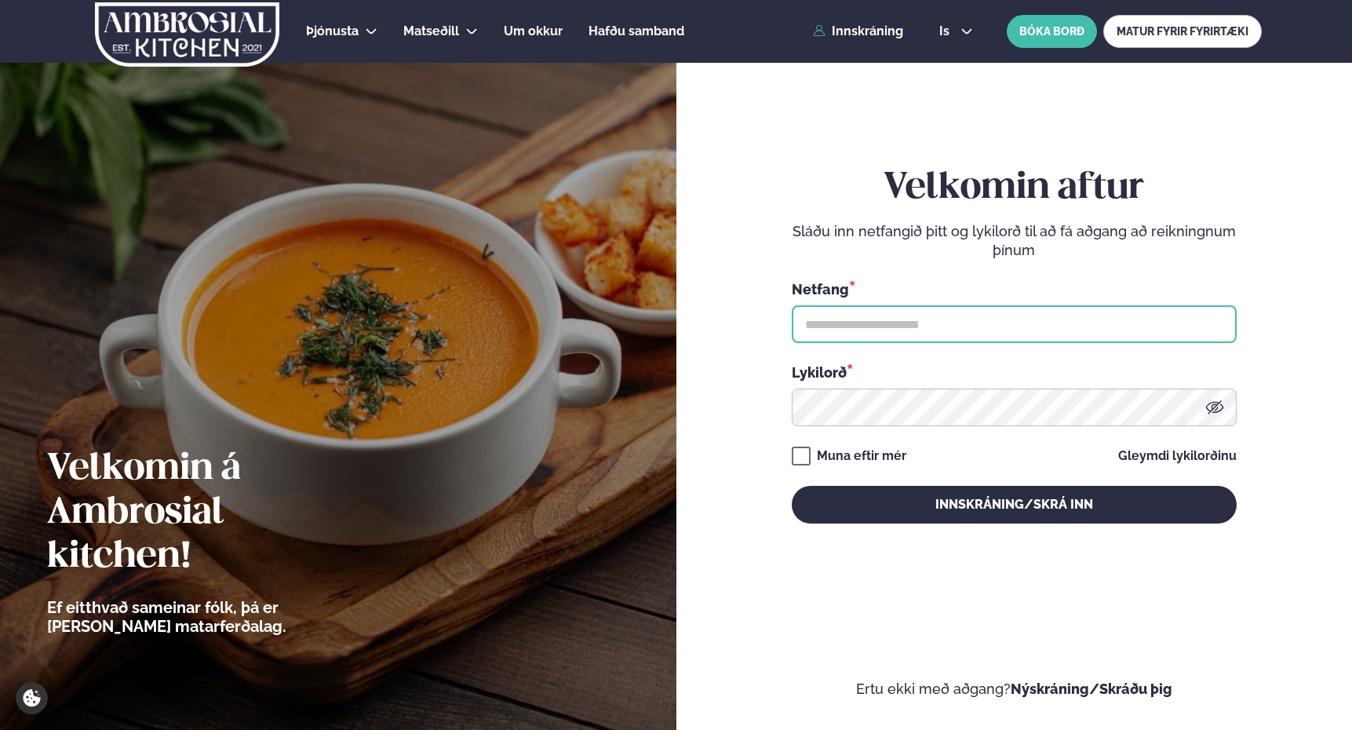
click at [894, 333] on input "text" at bounding box center [1014, 324] width 445 height 38
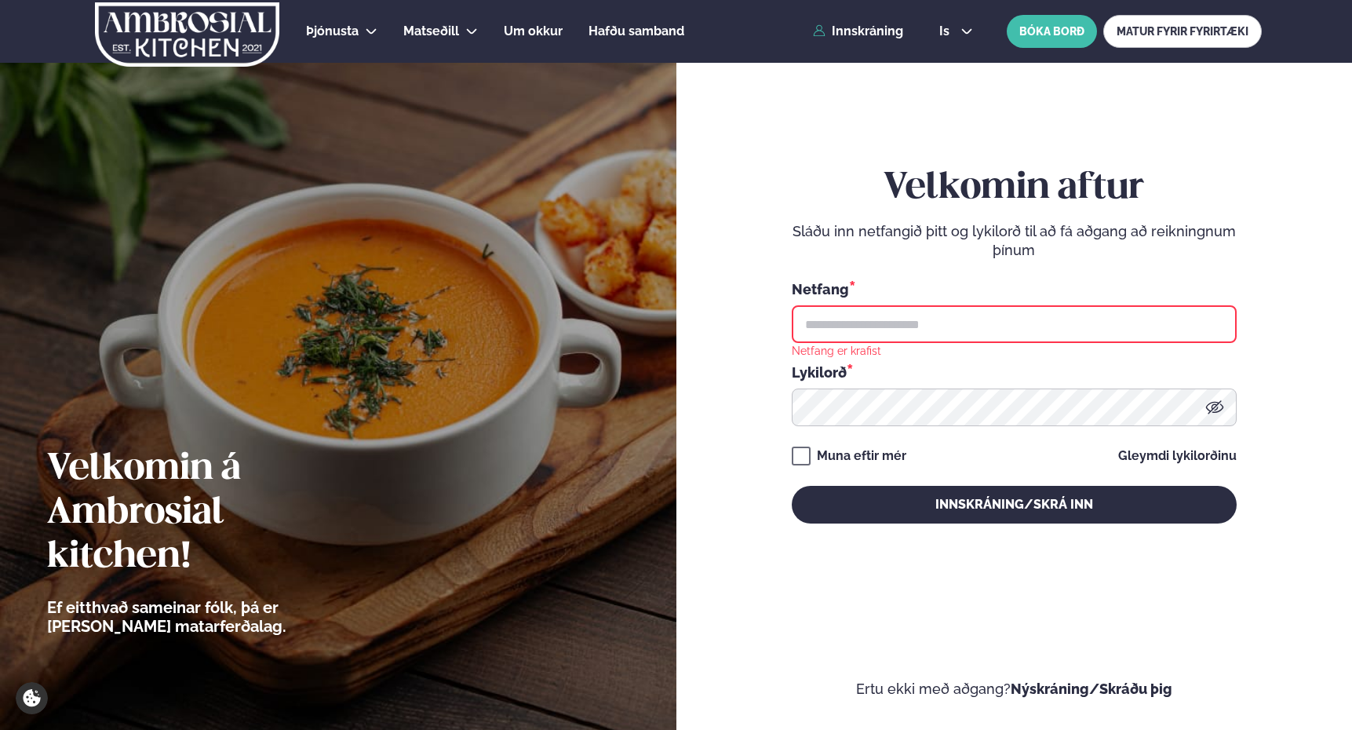
type input "**********"
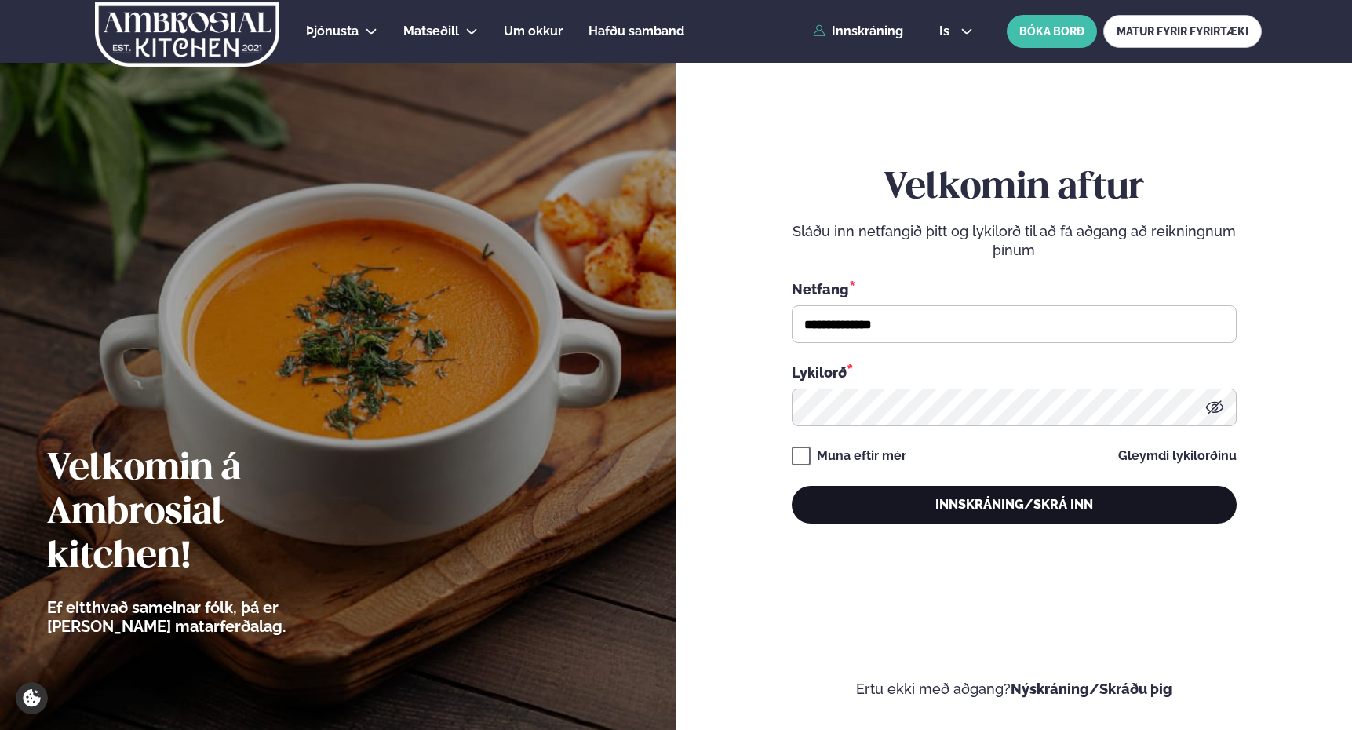
click at [926, 501] on button "Innskráning/Skrá inn" at bounding box center [1014, 505] width 445 height 38
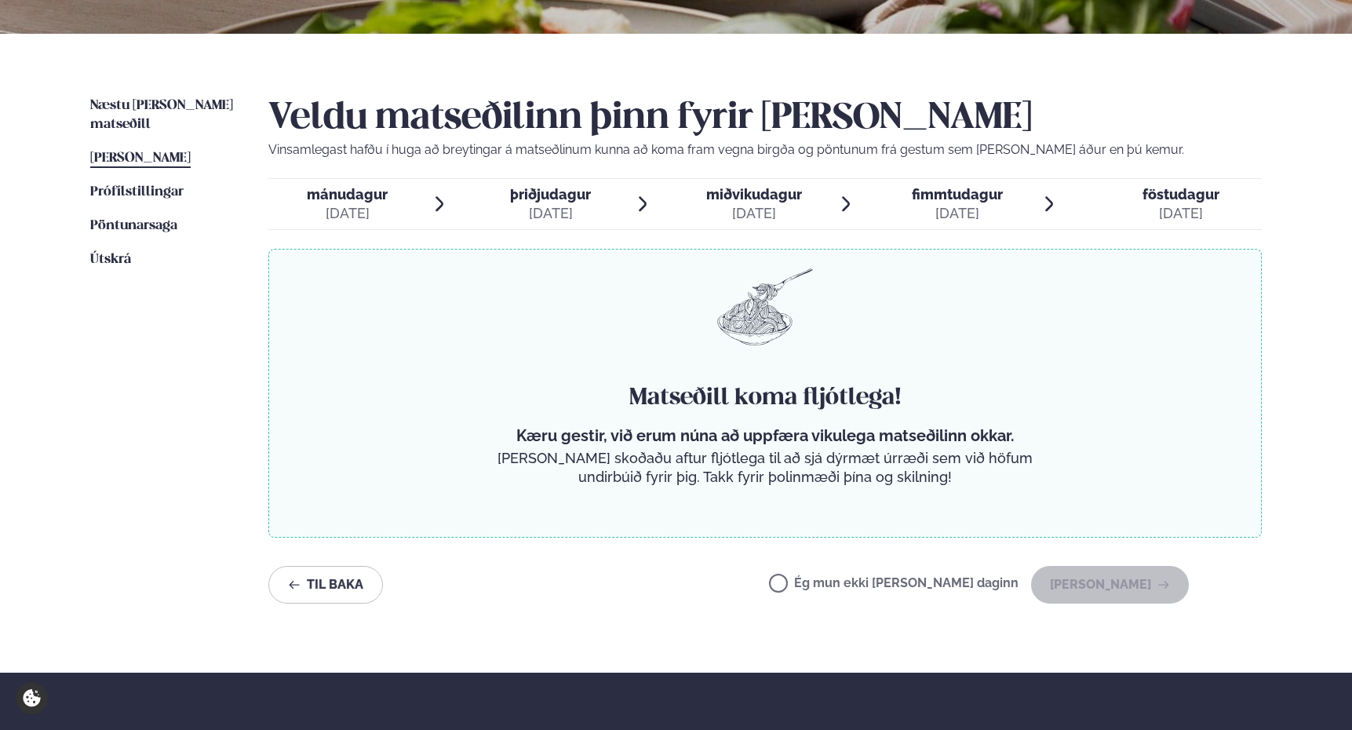
scroll to position [314, 0]
click at [146, 100] on span "Næstu [PERSON_NAME] matseðill" at bounding box center [161, 114] width 143 height 32
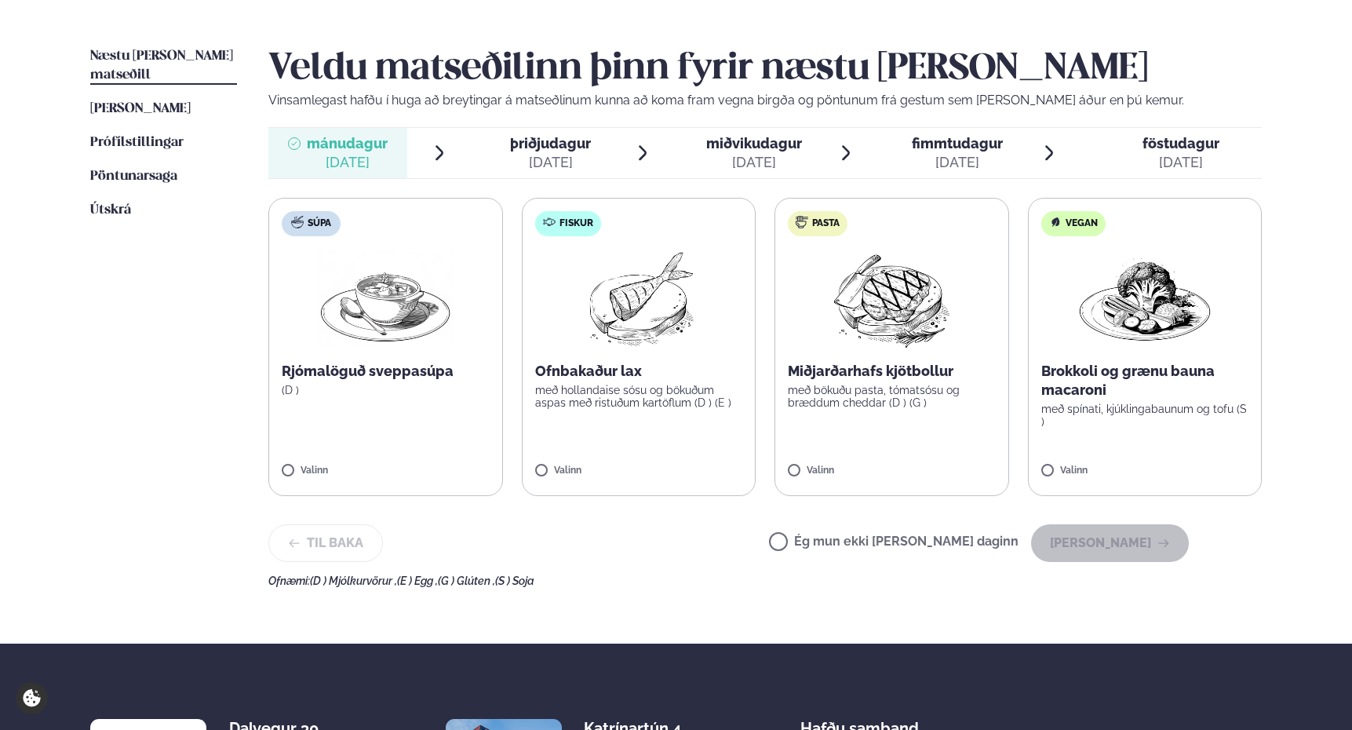
scroll to position [366, 0]
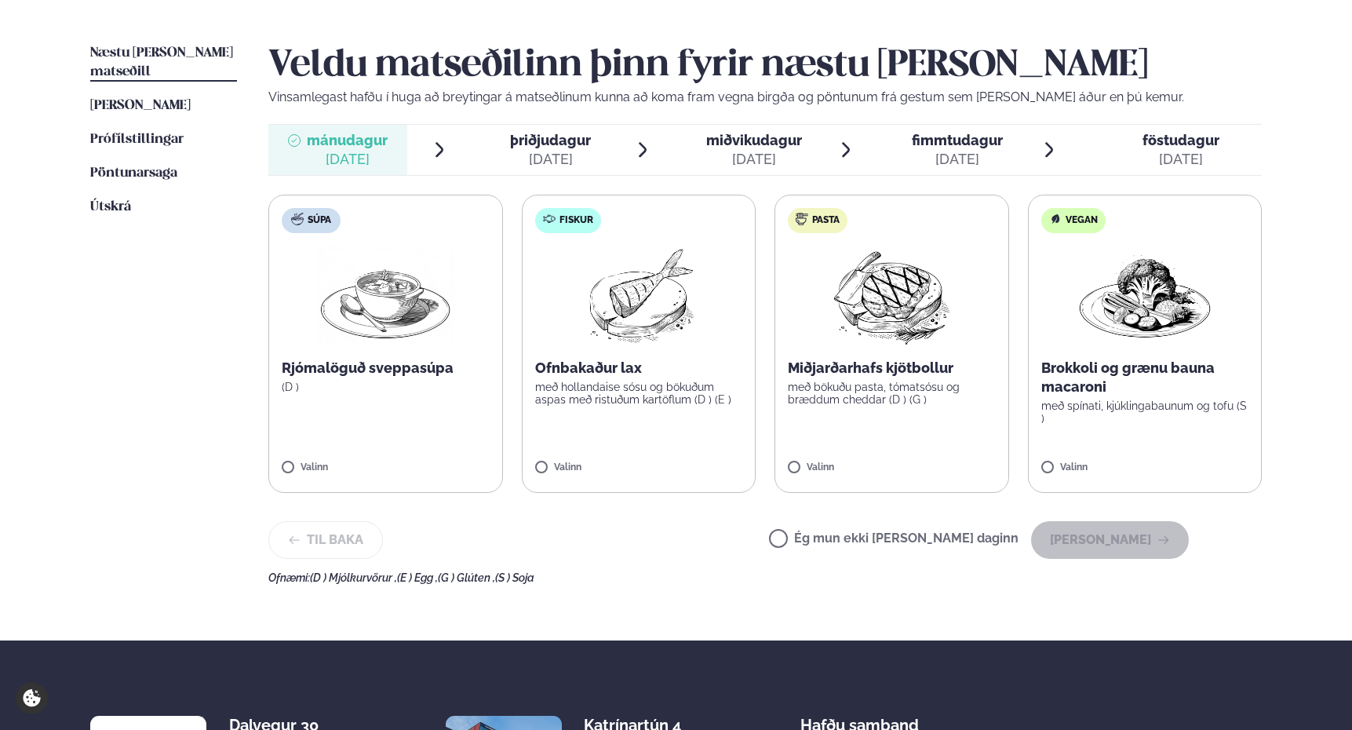
click at [541, 155] on div "[DATE]" at bounding box center [550, 159] width 81 height 19
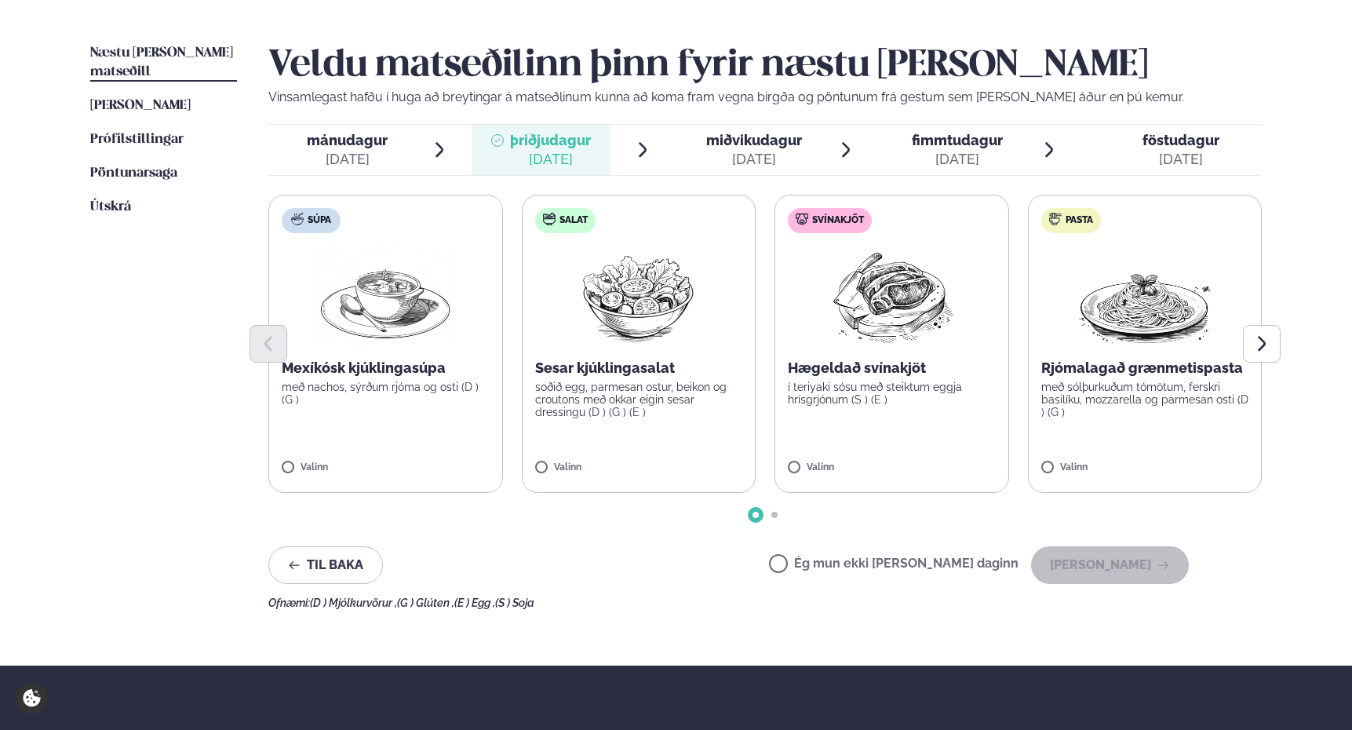
click at [571, 458] on label "Salat Sesar kjúklingasalat soðið egg, parmesan ostur, beikon og croutons með ok…" at bounding box center [639, 344] width 235 height 298
click at [1136, 557] on button "[PERSON_NAME]" at bounding box center [1110, 565] width 158 height 38
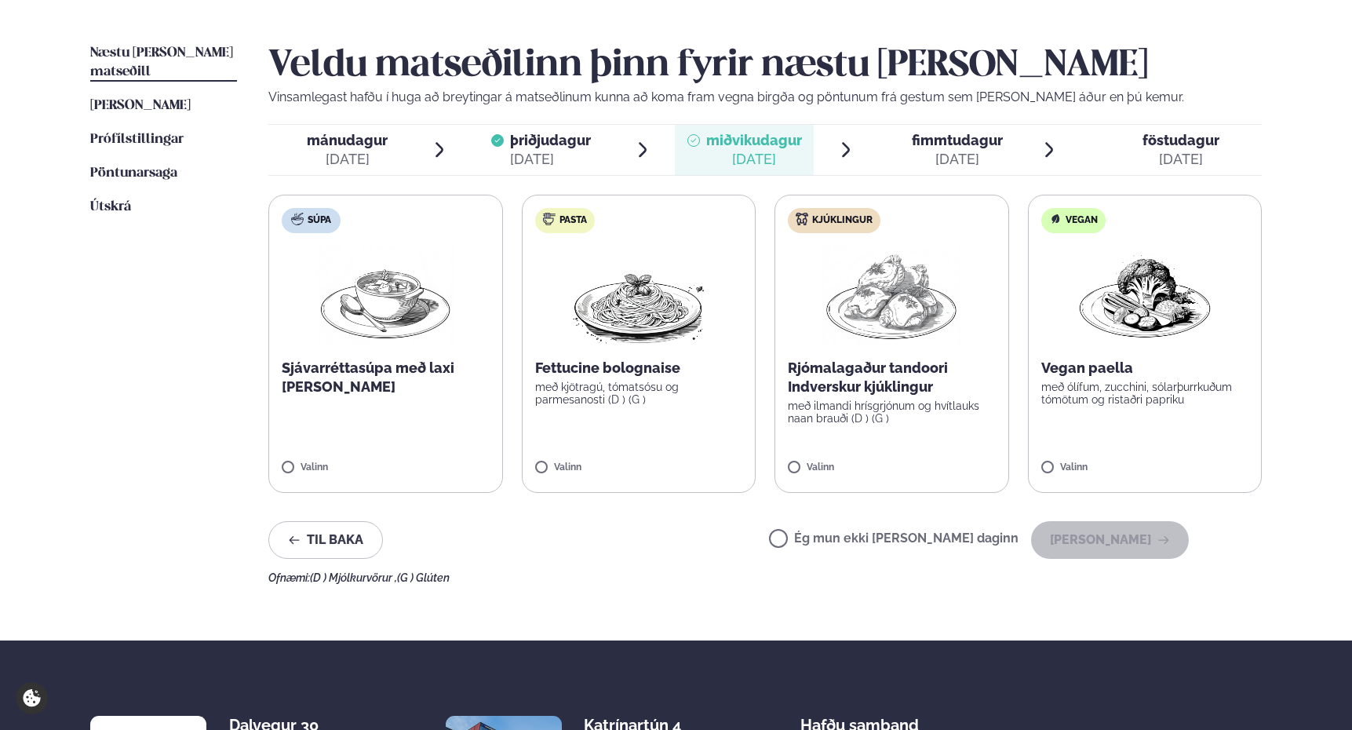
click at [368, 129] on span "mánudagur mán. [DATE]" at bounding box center [337, 150] width 139 height 50
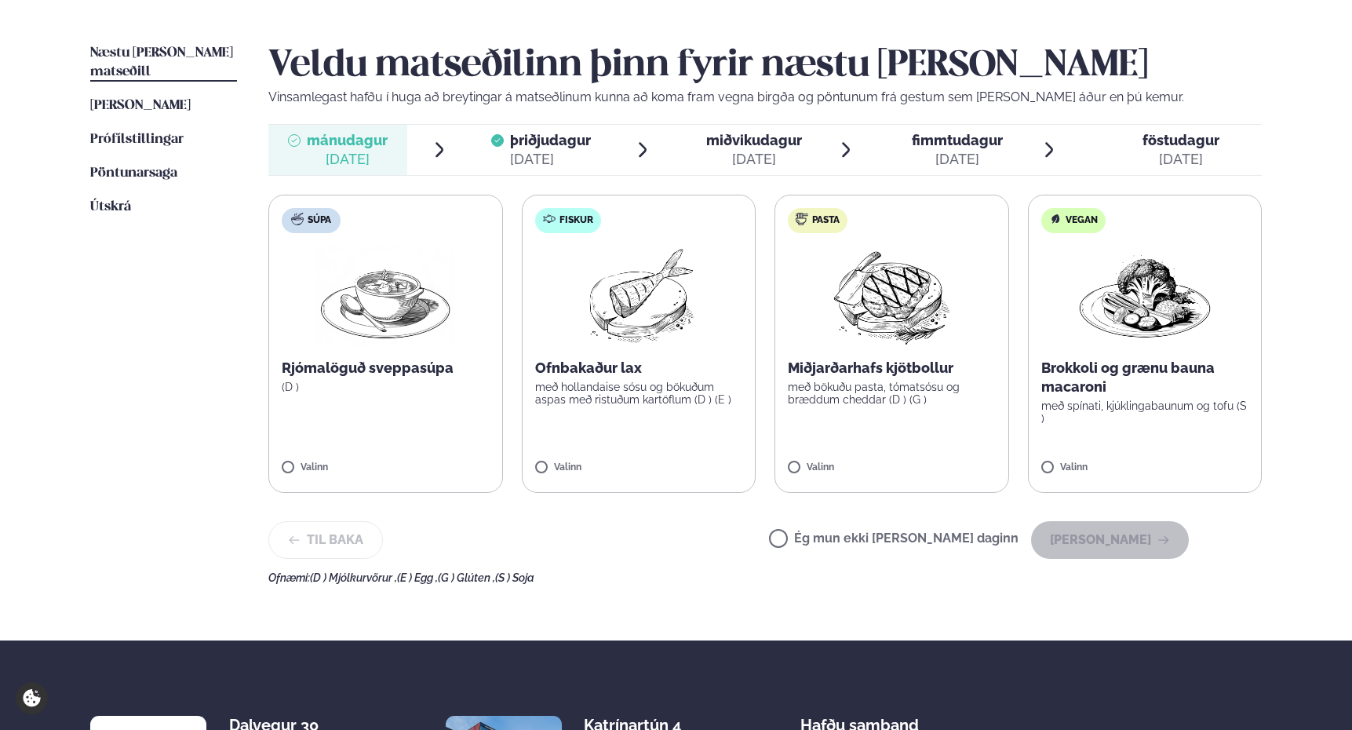
click at [872, 531] on span "Ég mun ekki [PERSON_NAME] daginn" at bounding box center [894, 539] width 250 height 17
click at [865, 548] on label "Ég mun ekki [PERSON_NAME] daginn" at bounding box center [894, 540] width 250 height 16
click at [1147, 546] on button "[PERSON_NAME]" at bounding box center [1110, 540] width 158 height 38
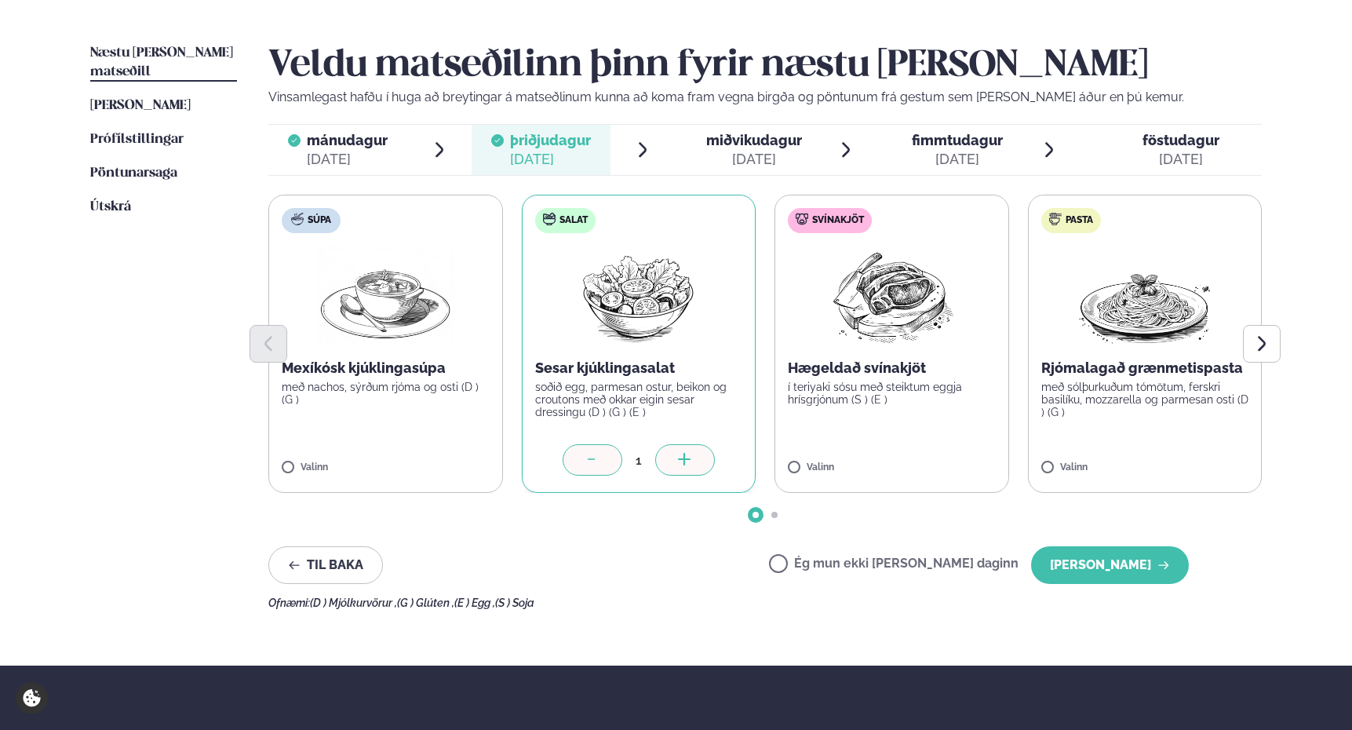
click at [728, 152] on div "[DATE]" at bounding box center [754, 159] width 96 height 19
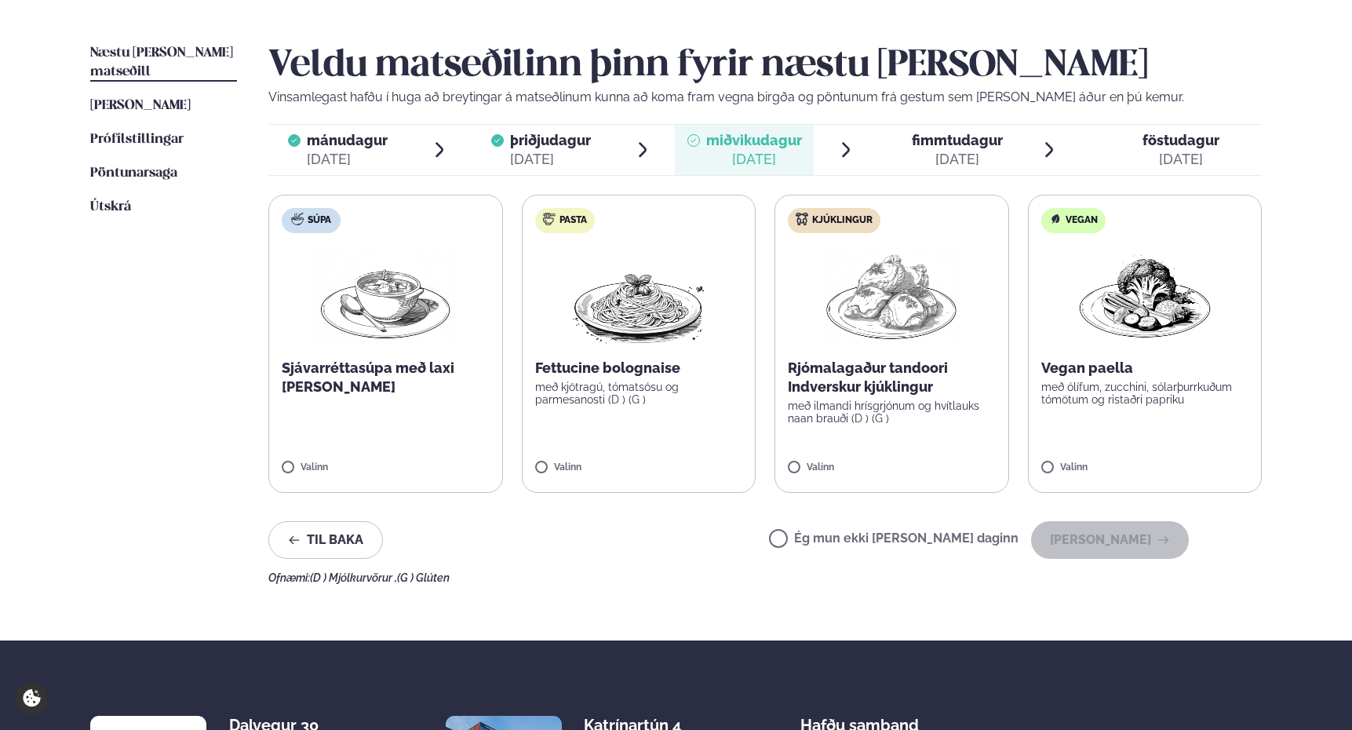
click at [957, 153] on div "[DATE]" at bounding box center [957, 159] width 91 height 19
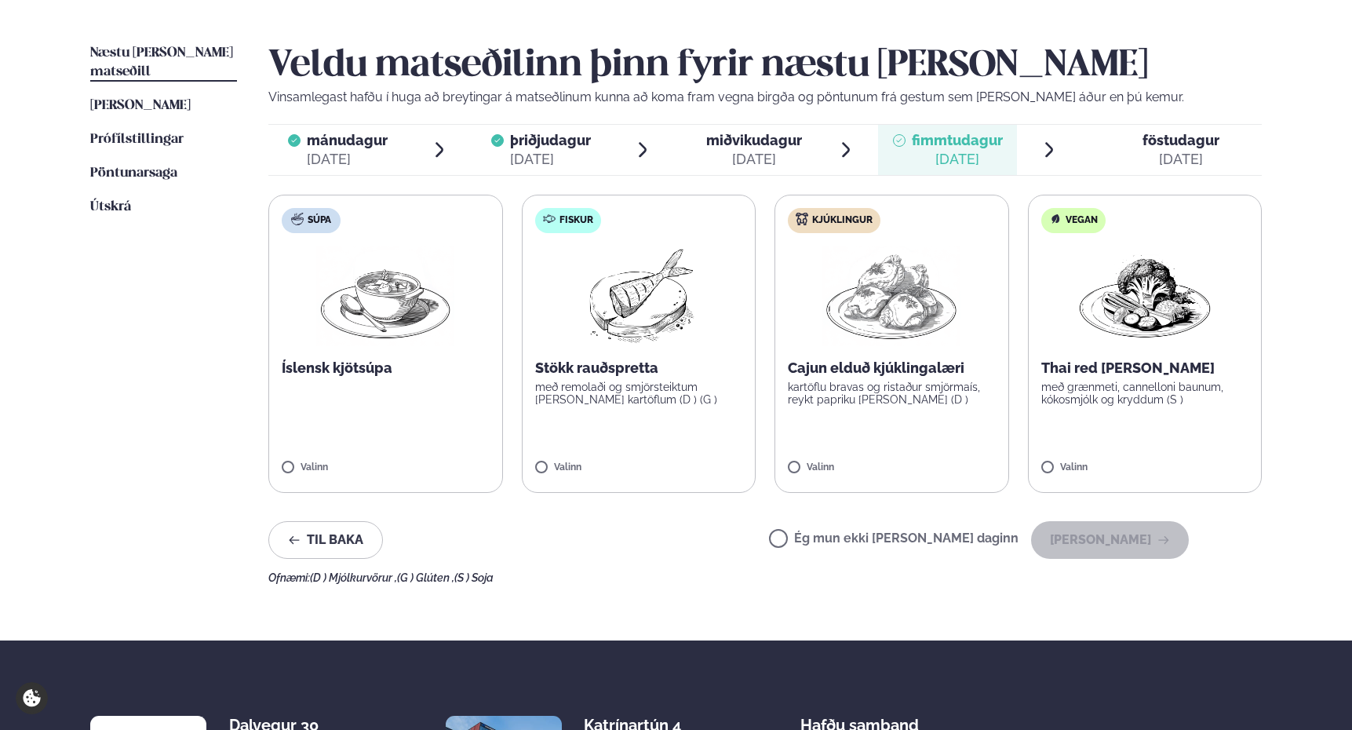
click at [763, 146] on span "miðvikudagur" at bounding box center [754, 140] width 96 height 16
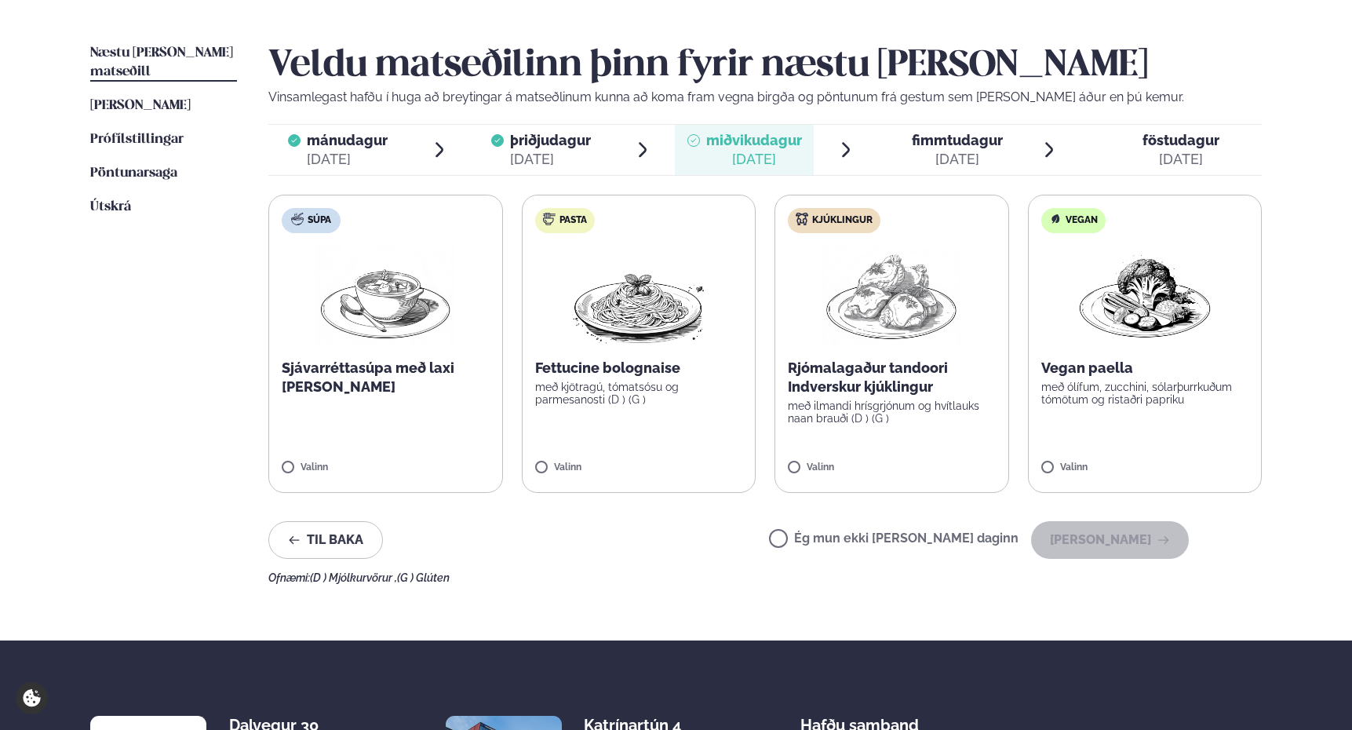
click at [1209, 141] on span "föstudagur" at bounding box center [1181, 140] width 77 height 16
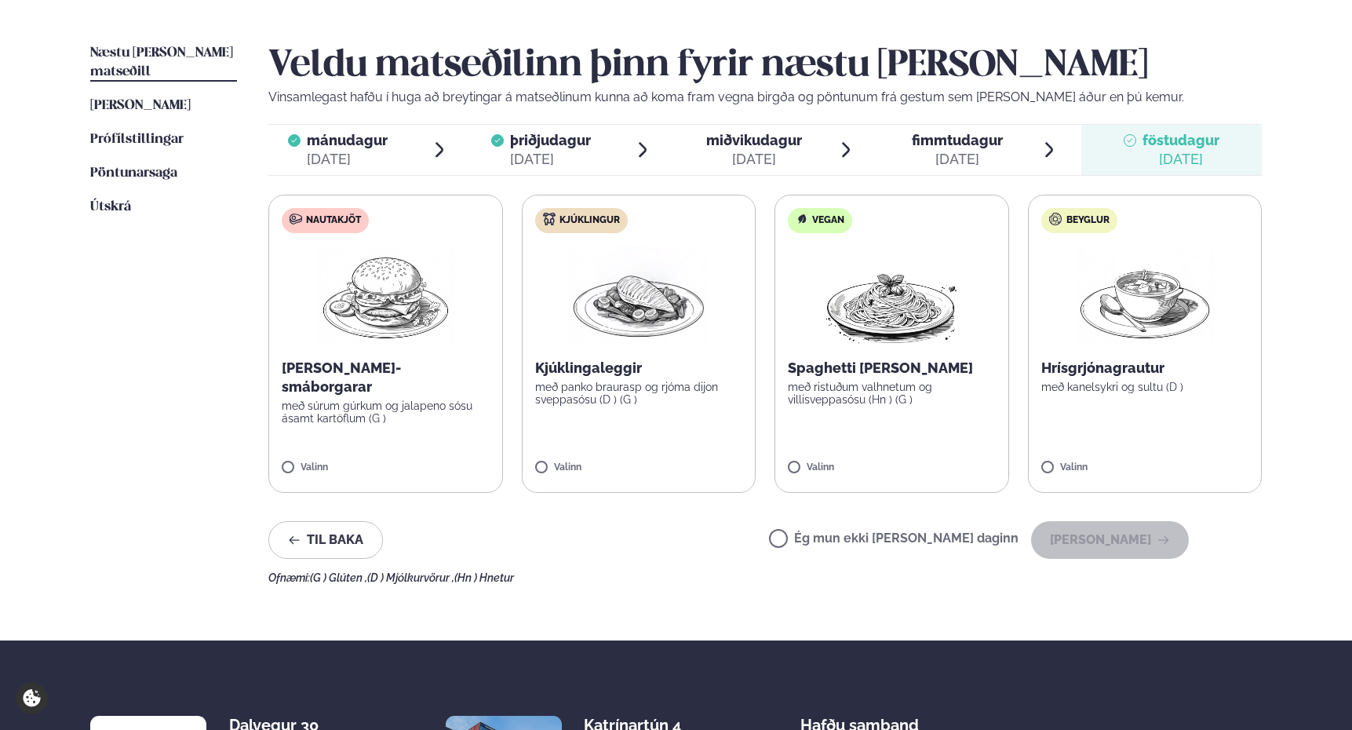
click at [351, 155] on div "[DATE]" at bounding box center [347, 159] width 81 height 19
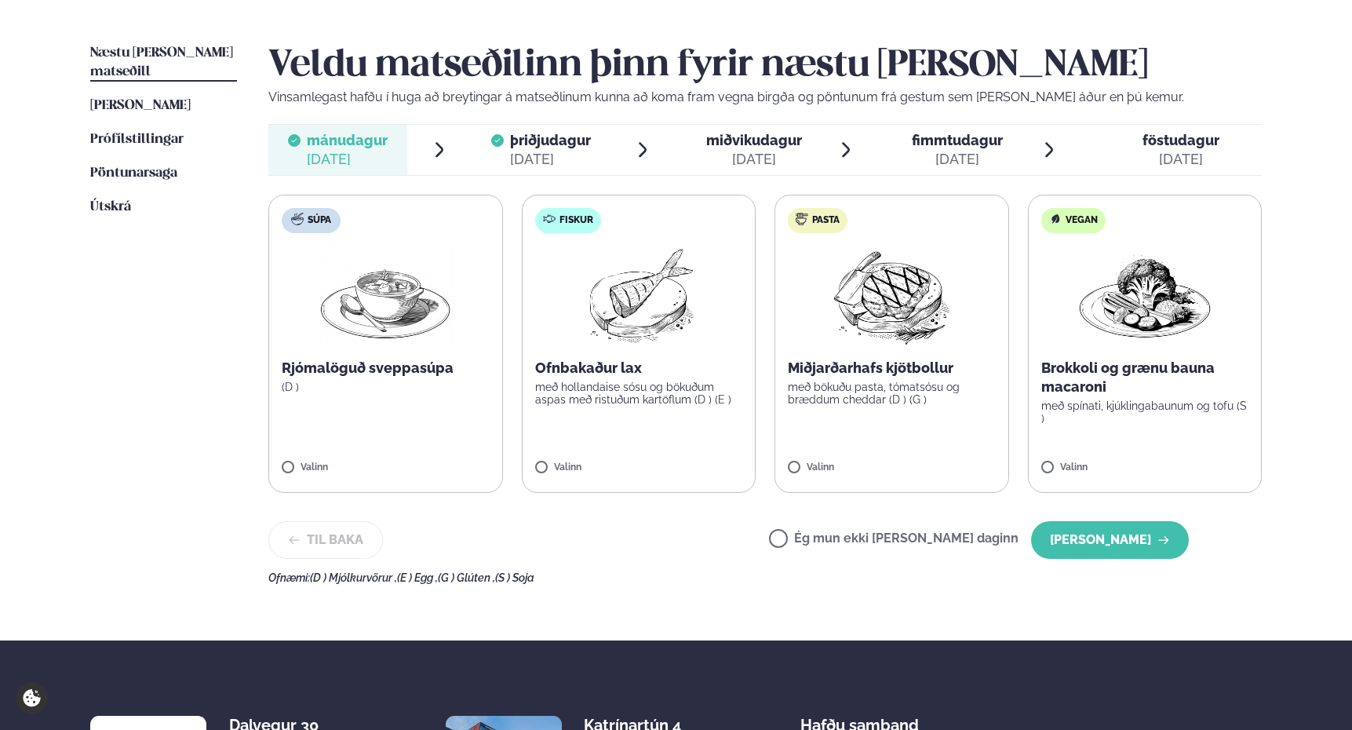
click at [545, 137] on span "þriðjudagur" at bounding box center [550, 140] width 81 height 16
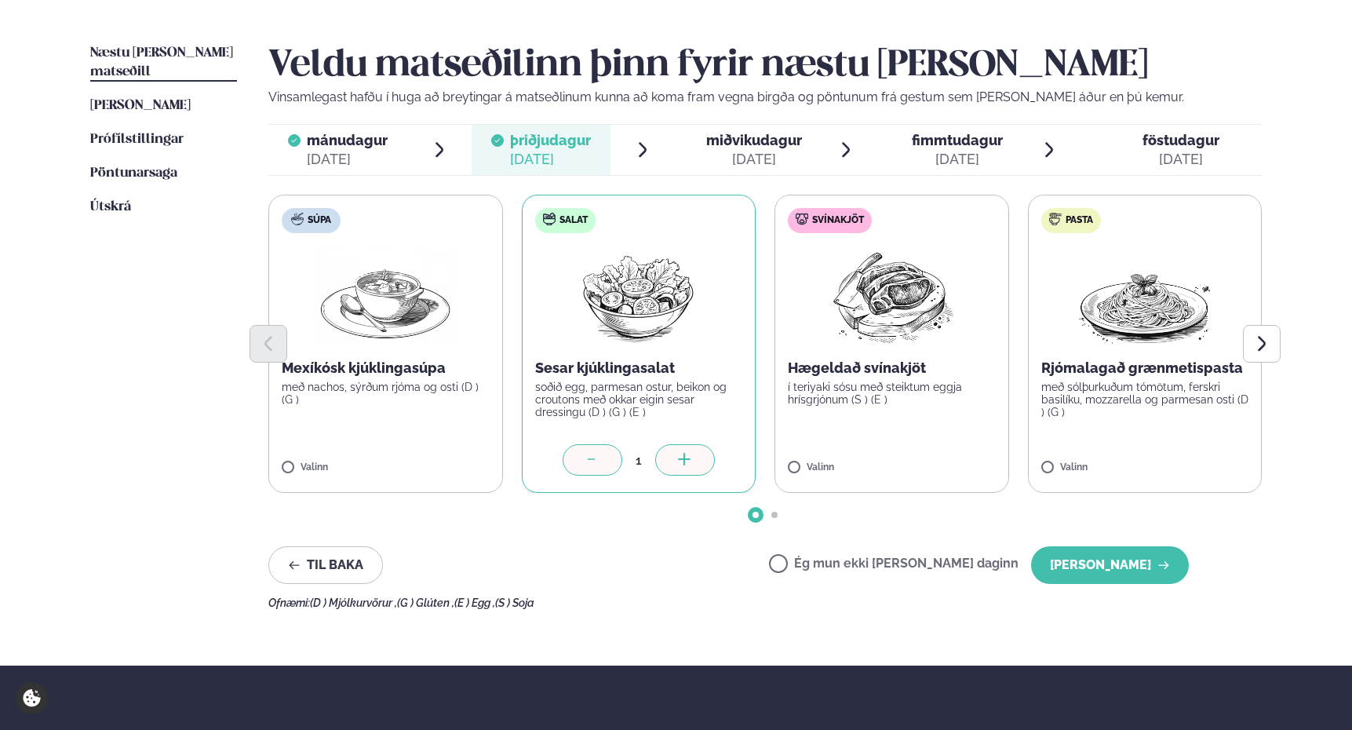
click at [732, 143] on span "miðvikudagur" at bounding box center [754, 140] width 96 height 16
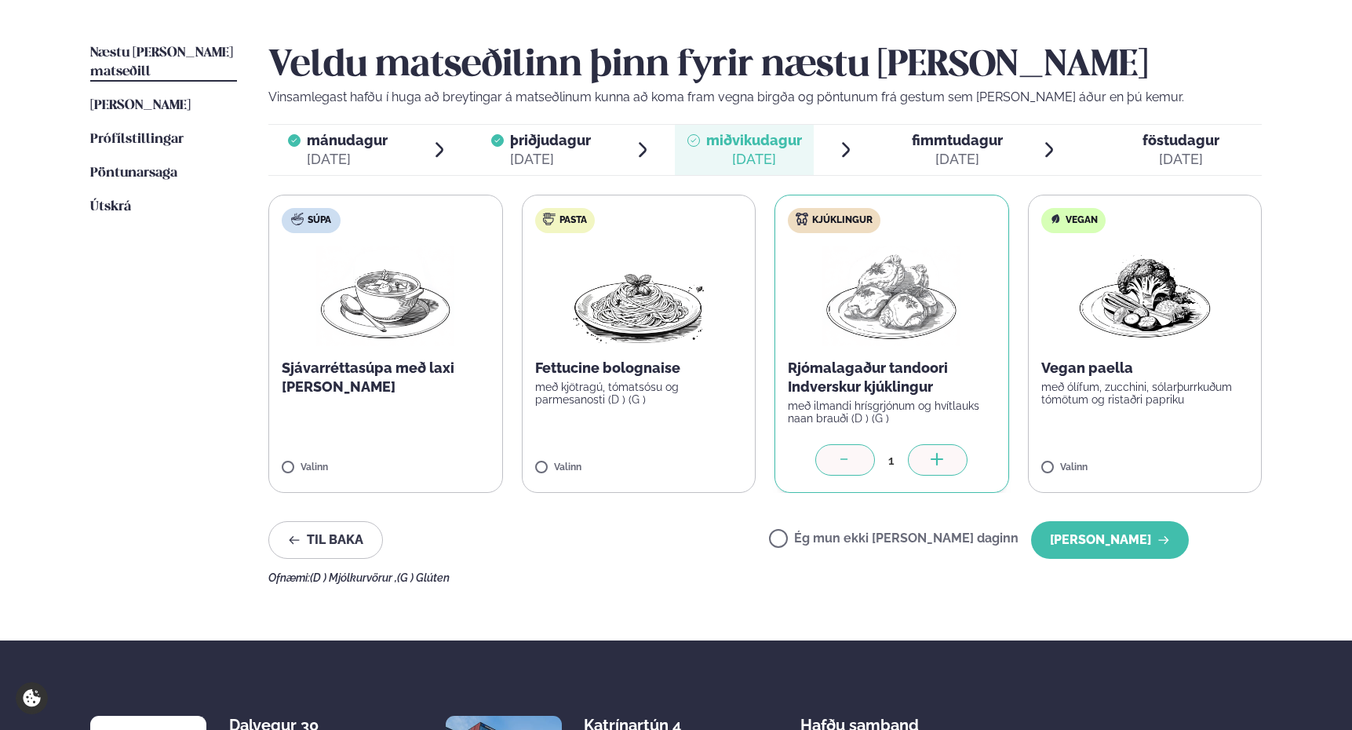
click at [359, 149] on div "mánudagur mán." at bounding box center [347, 140] width 81 height 19
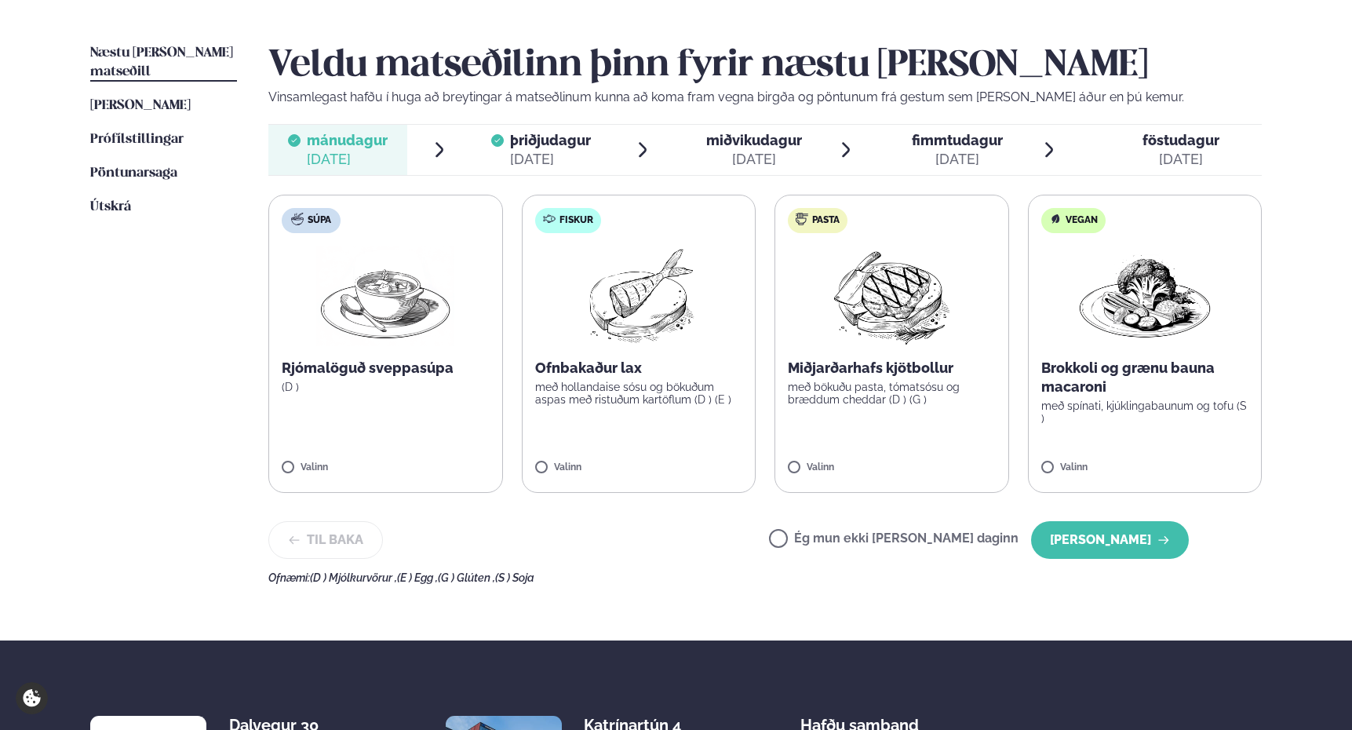
click at [521, 148] on span "þriðjudagur" at bounding box center [550, 140] width 81 height 16
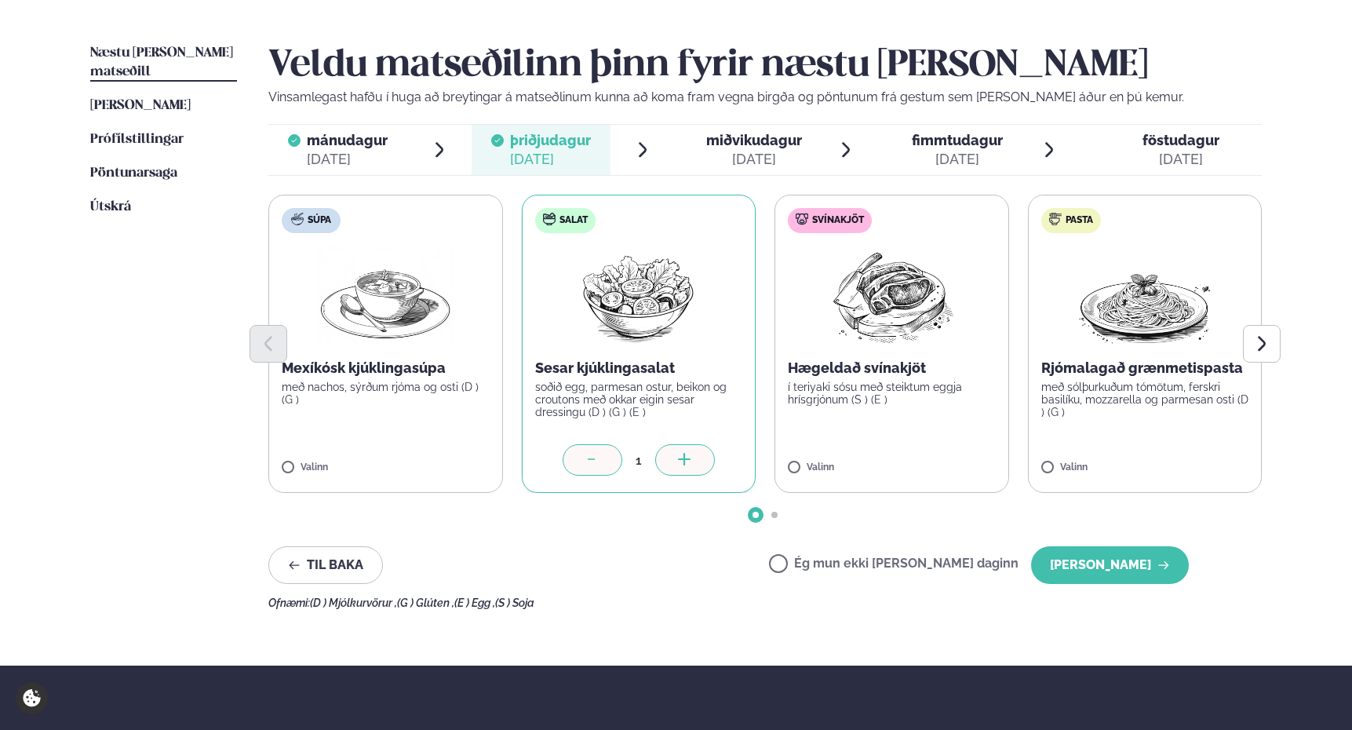
click at [757, 146] on span "miðvikudagur" at bounding box center [754, 140] width 96 height 16
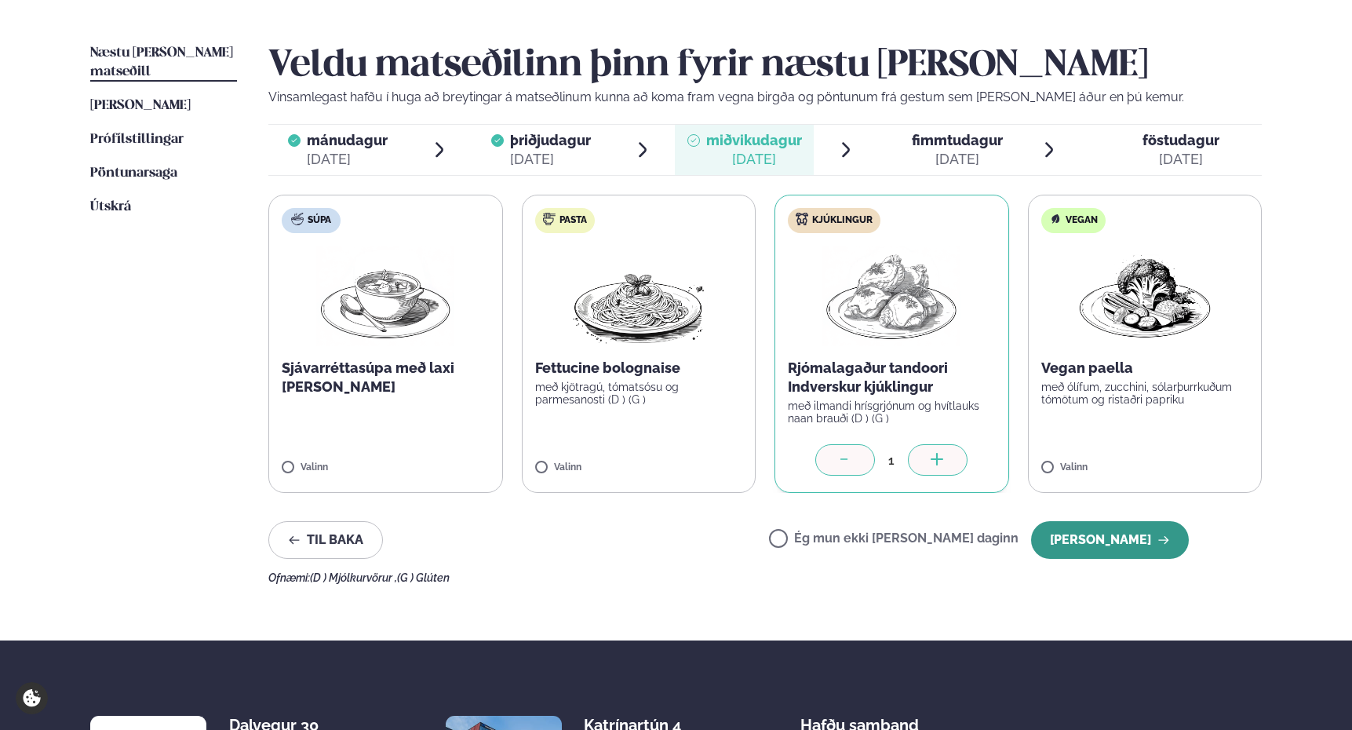
click at [1134, 545] on button "[PERSON_NAME]" at bounding box center [1110, 540] width 158 height 38
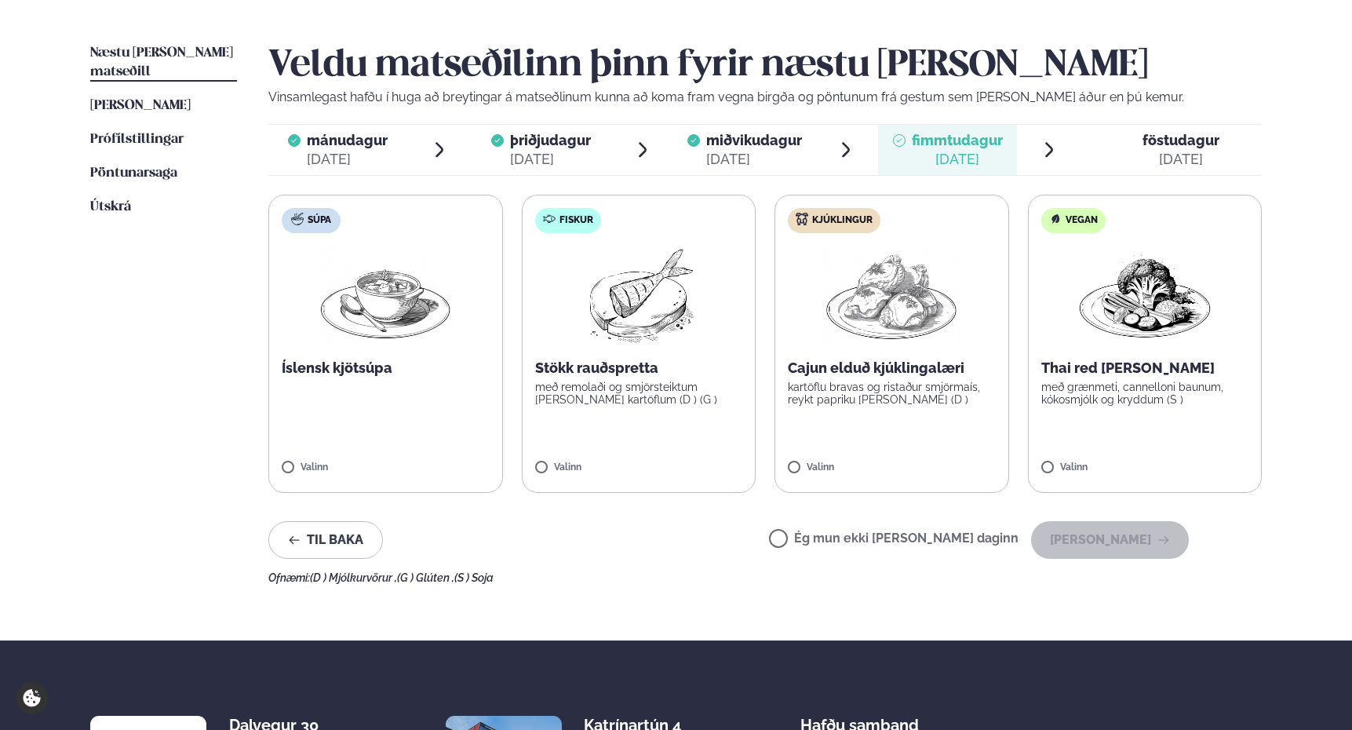
click at [673, 367] on p "Stökk rauðspretta" at bounding box center [639, 368] width 208 height 19
click at [1145, 543] on button "[PERSON_NAME]" at bounding box center [1110, 540] width 158 height 38
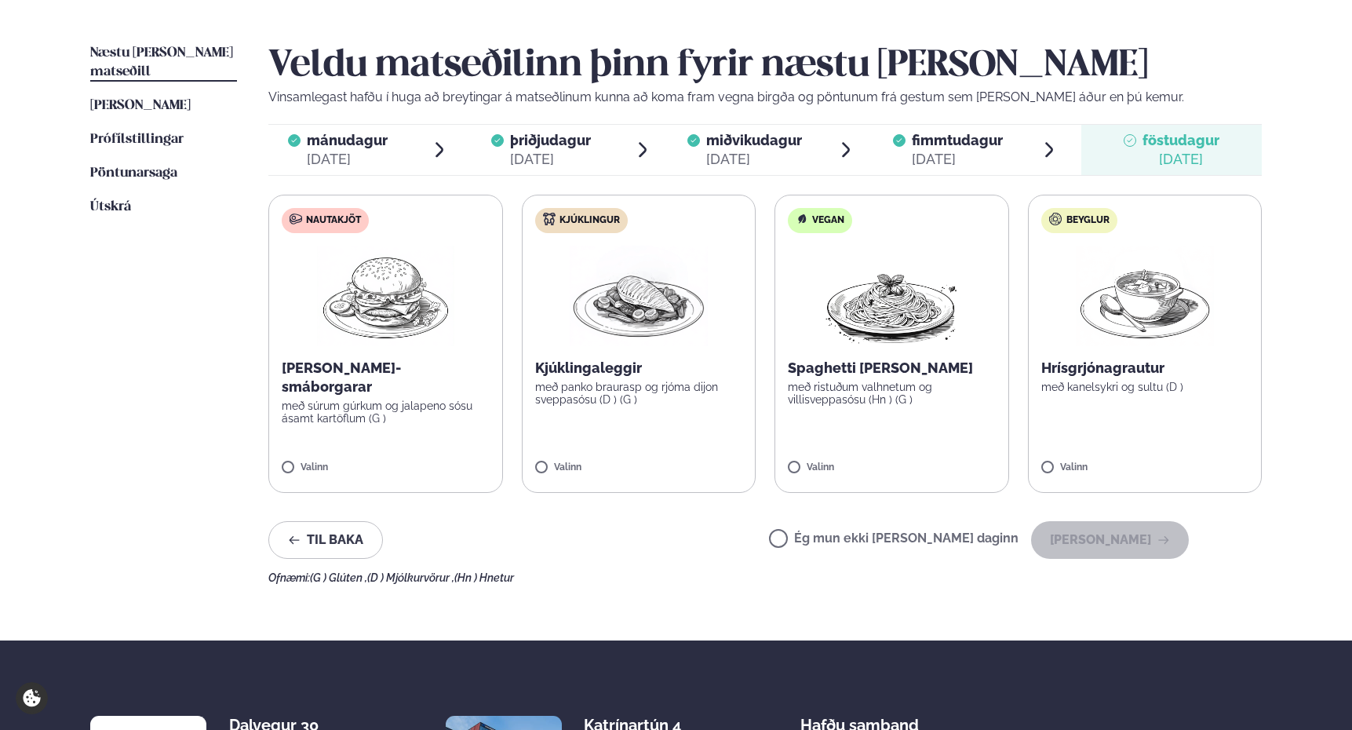
click at [580, 458] on label "Kjúklingur Kjúklingaleggir með panko braurasp og rjóma dijon sveppasósu (D ) (G…" at bounding box center [639, 344] width 235 height 298
click at [1129, 538] on button "[PERSON_NAME]" at bounding box center [1110, 540] width 158 height 38
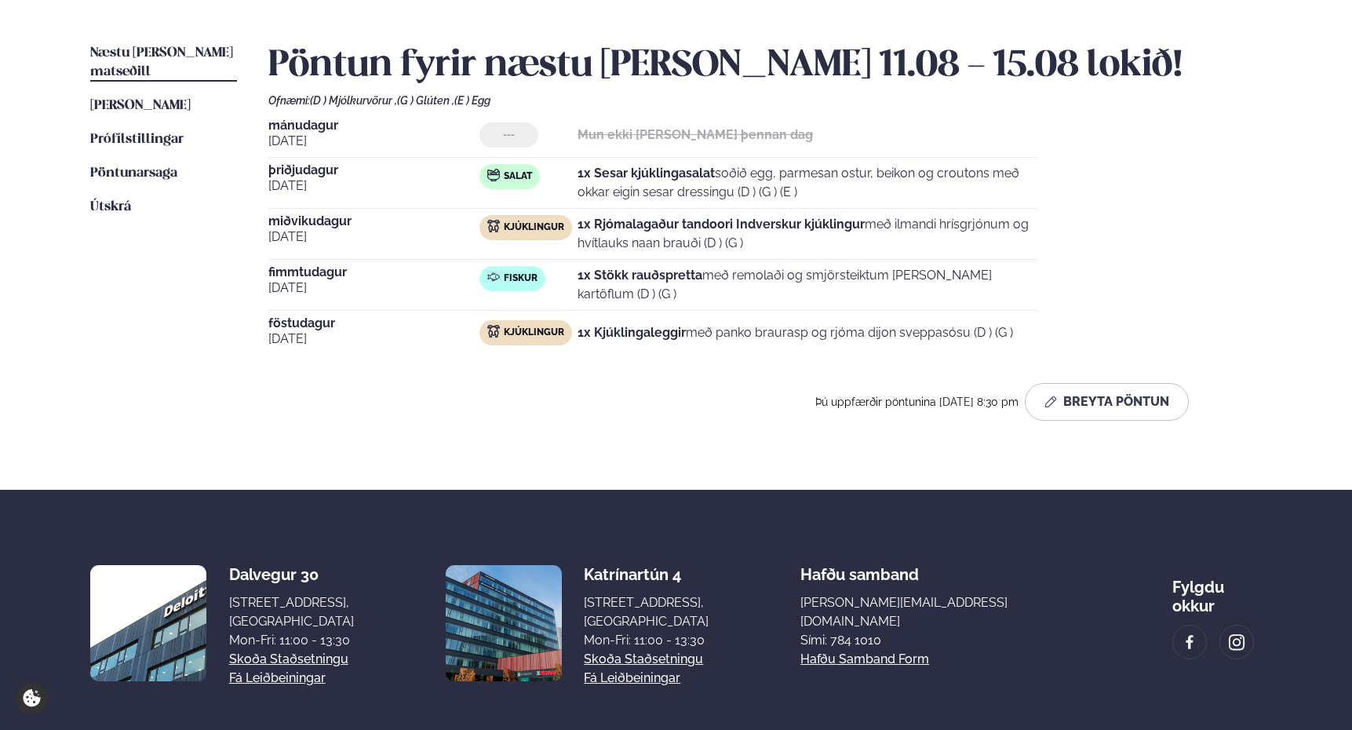
click at [148, 73] on ul "Næstu [PERSON_NAME] matseðill Næsta vika [PERSON_NAME] matseðill [PERSON_NAME] …" at bounding box center [163, 238] width 147 height 389
click at [159, 97] on link "[PERSON_NAME] matseðill [PERSON_NAME]" at bounding box center [140, 106] width 100 height 19
